Goal: Communication & Community: Answer question/provide support

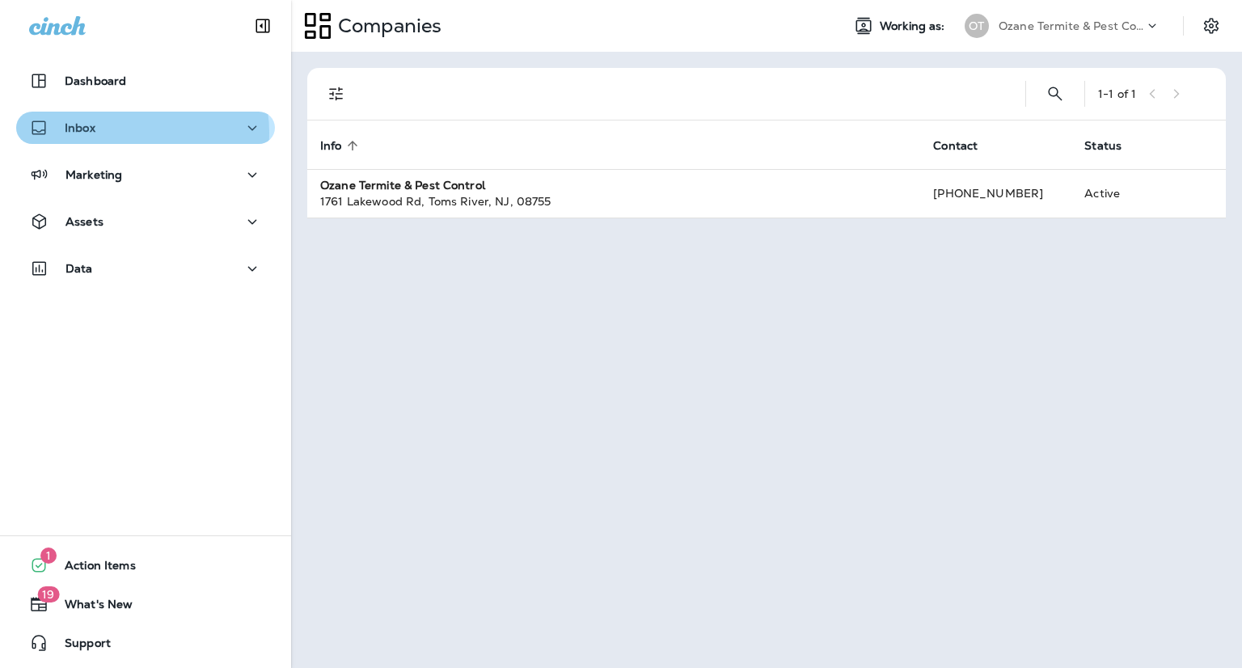
click at [124, 133] on div "Inbox" at bounding box center [145, 128] width 233 height 20
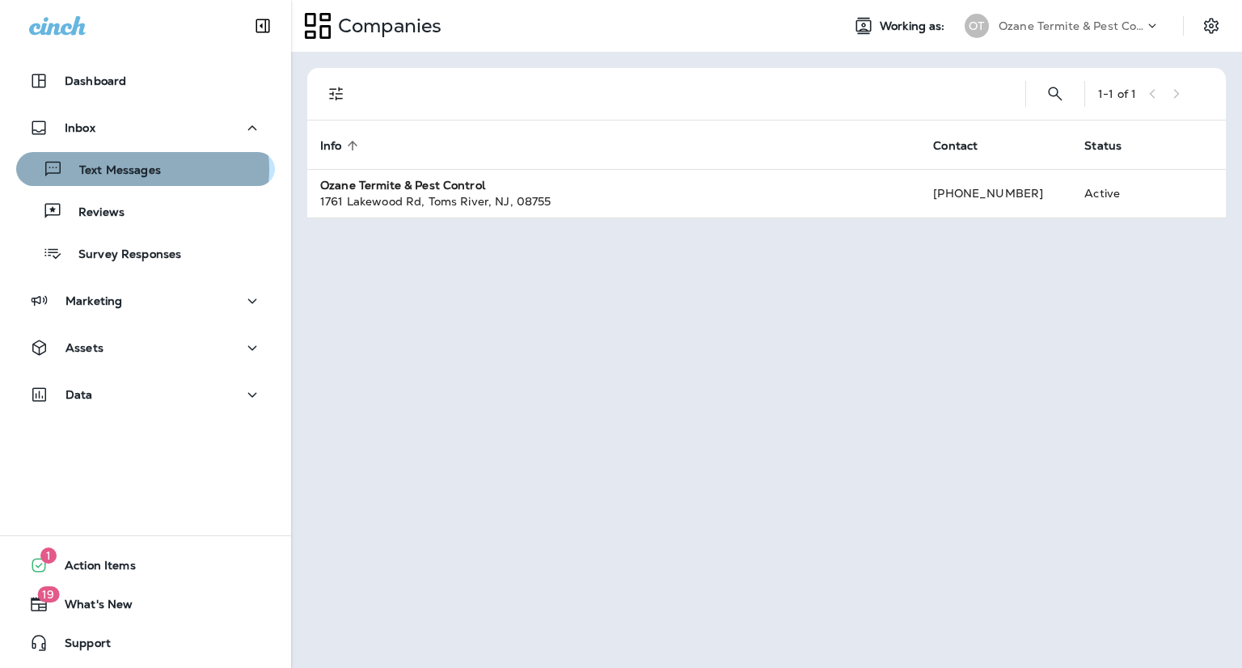
click at [141, 169] on p "Text Messages" at bounding box center [112, 170] width 98 height 15
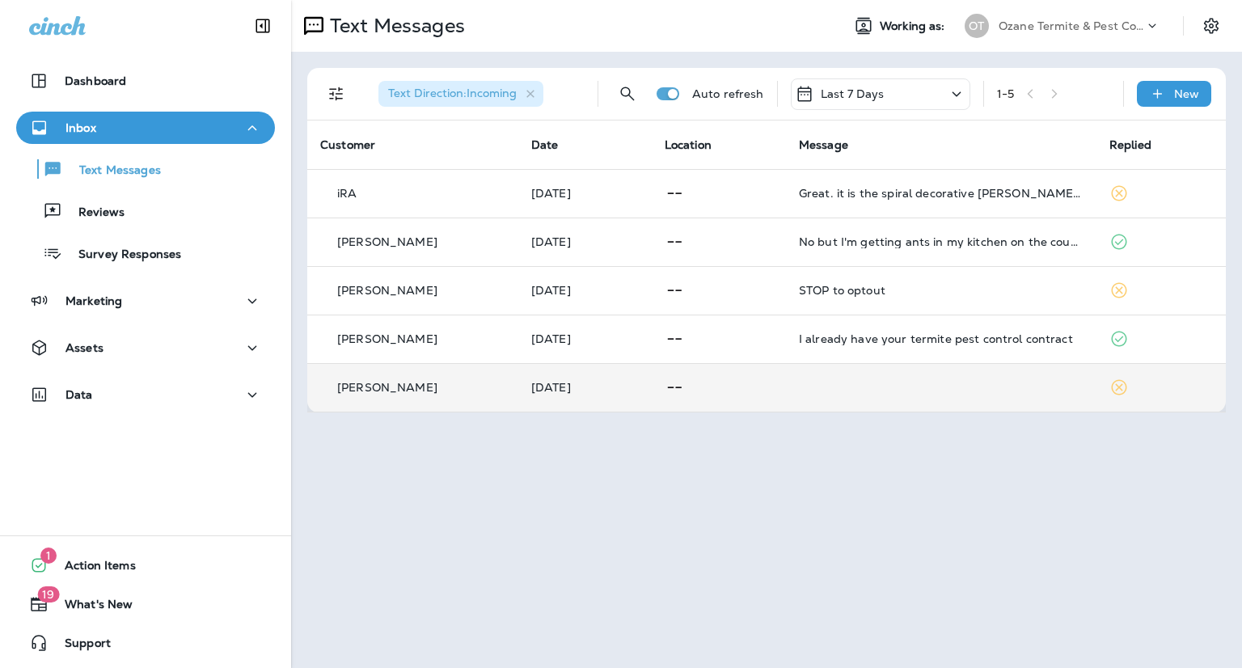
click at [809, 382] on td at bounding box center [941, 387] width 310 height 49
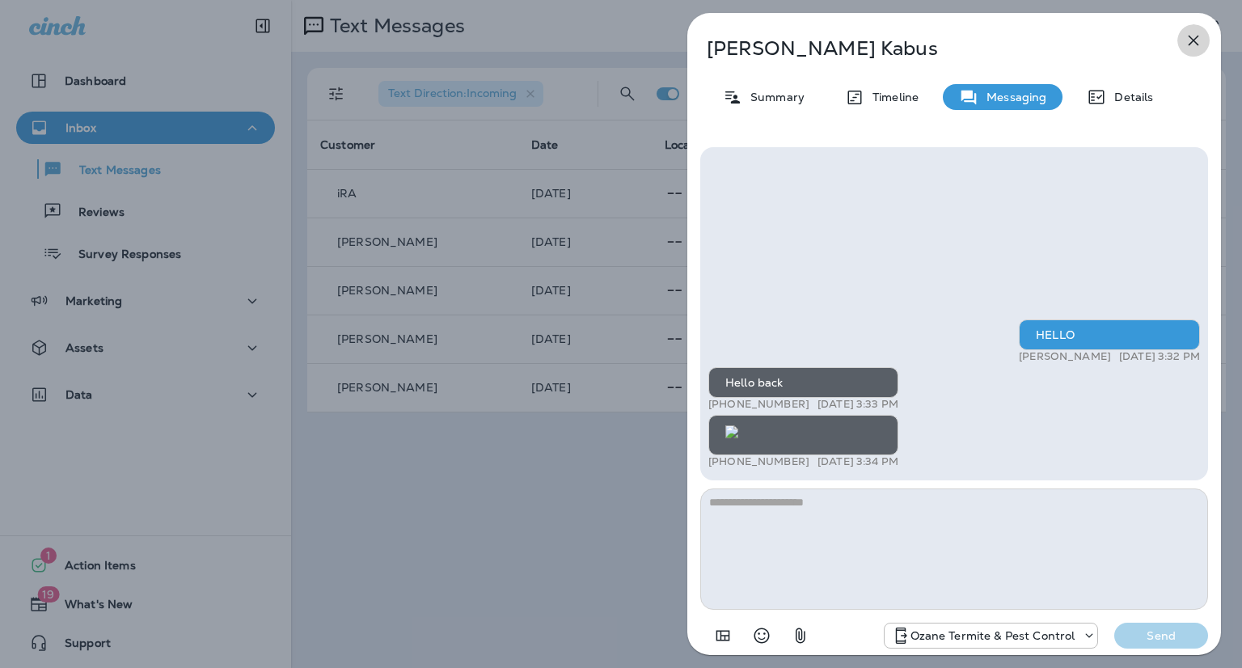
click at [1194, 33] on icon "button" at bounding box center [1192, 40] width 19 height 19
